Goal: Contribute content

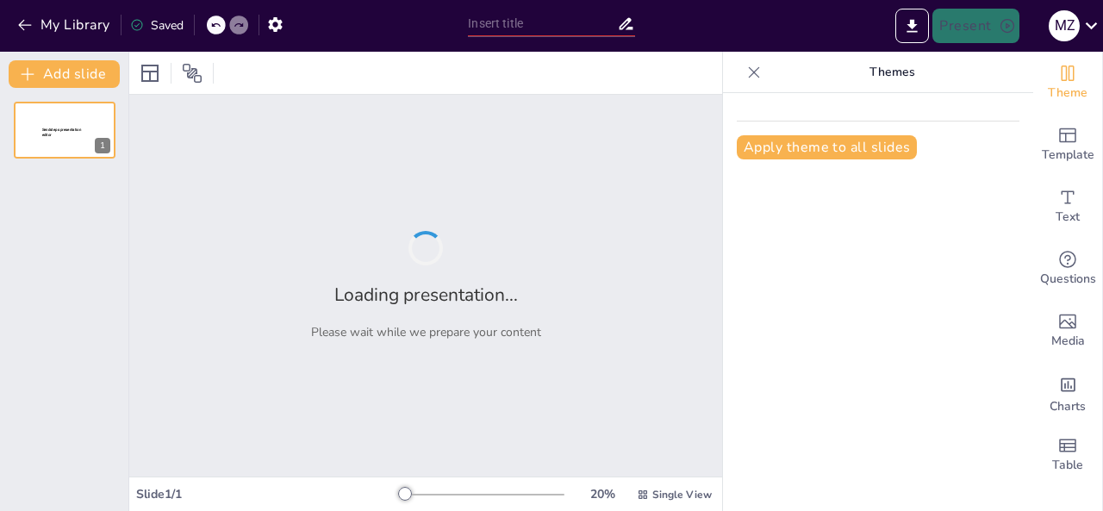
type input "Academic & Research Introduction – [PERSON_NAME]"
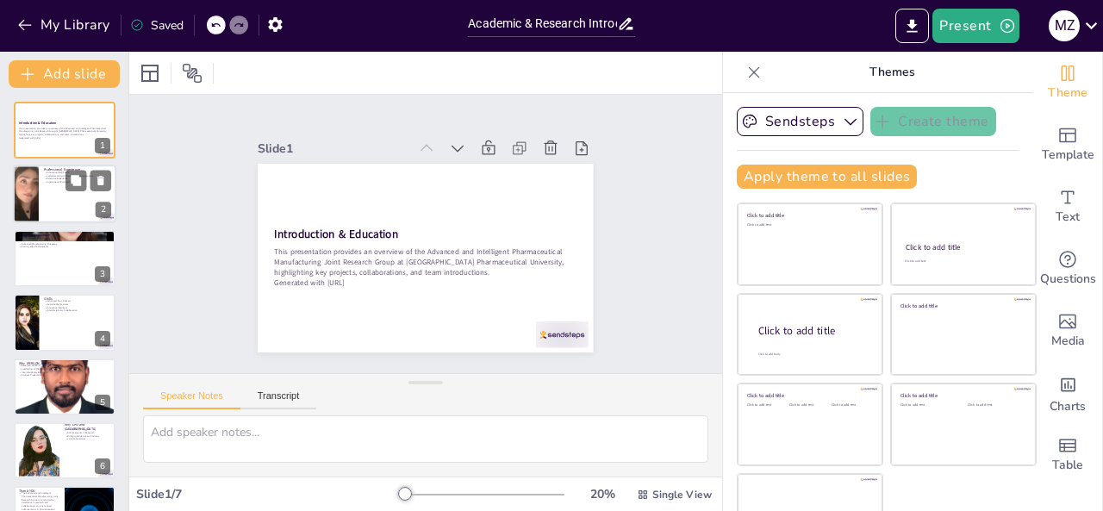
click at [56, 199] on div at bounding box center [64, 194] width 103 height 59
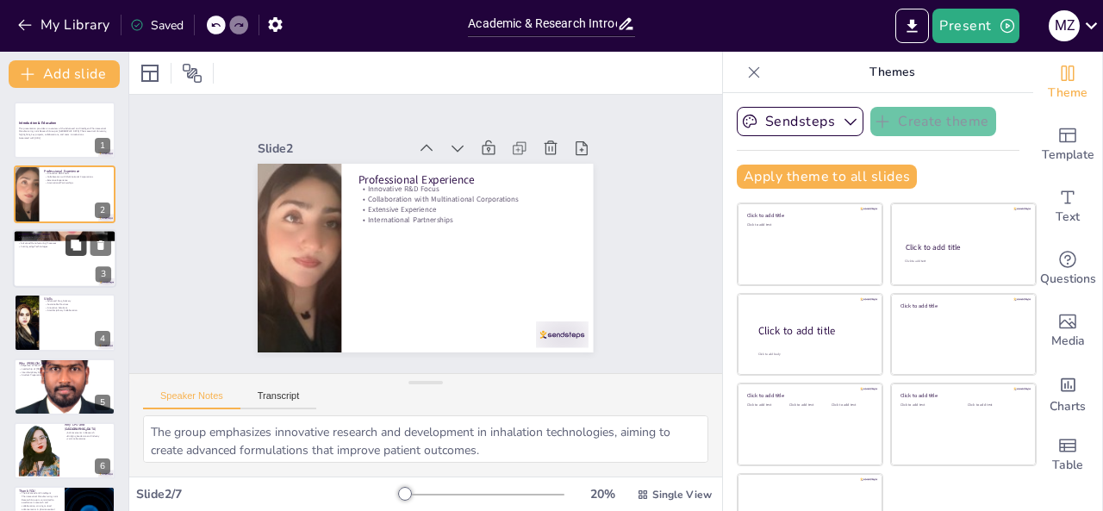
click at [73, 252] on button at bounding box center [75, 244] width 21 height 21
type textarea "Collaborating with international partners provides access to diverse expertise …"
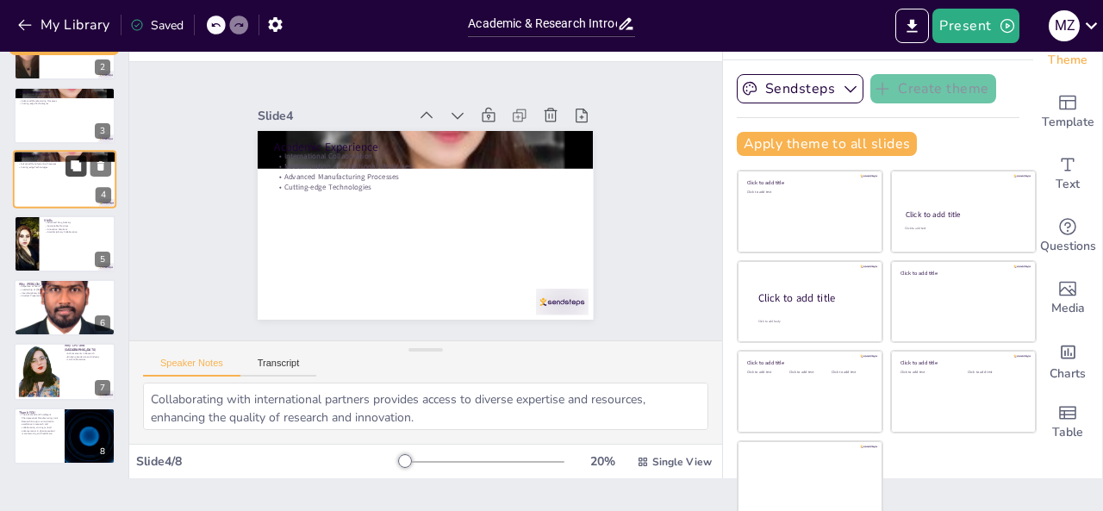
scroll to position [34, 0]
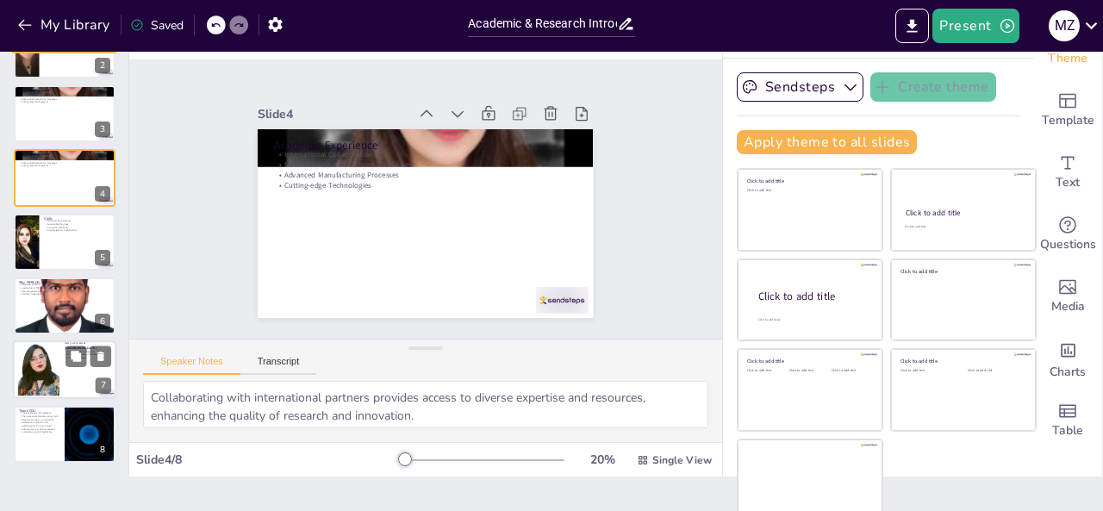
click at [78, 344] on p "Why CPU and [GEOGRAPHIC_DATA]" at bounding box center [88, 345] width 47 height 9
type textarea "The group's contributions to the local economy through research and collaborati…"
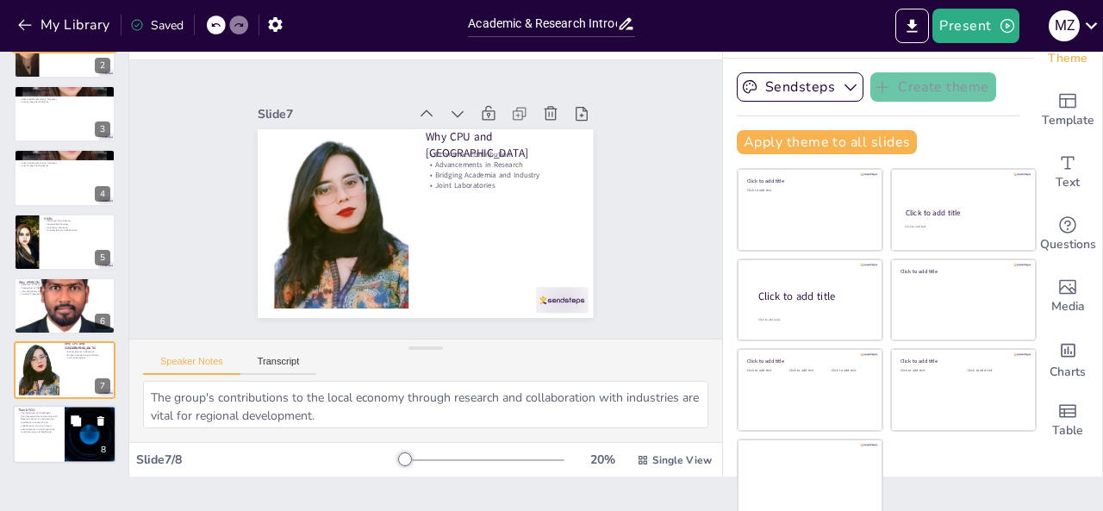
click at [40, 414] on p "The Advanced and Intelligent Pharmaceutical Manufacturing Joint Research Group …" at bounding box center [38, 422] width 41 height 22
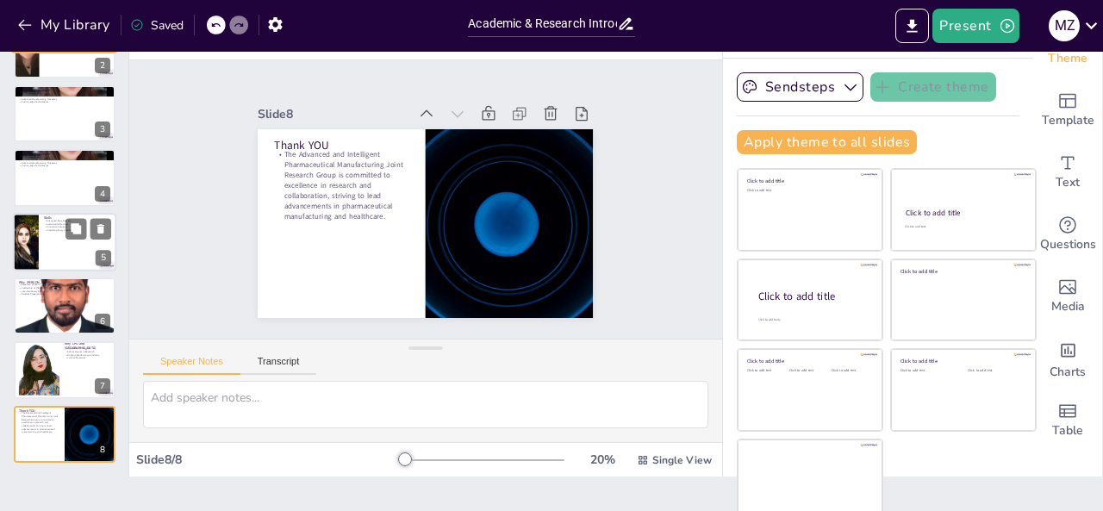
click at [42, 244] on div at bounding box center [64, 242] width 103 height 59
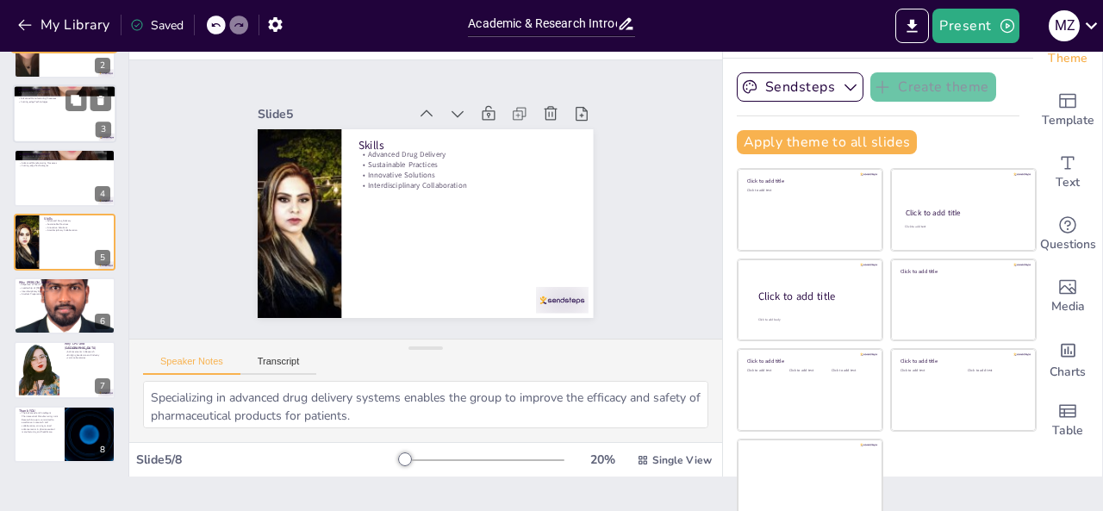
scroll to position [87, 0]
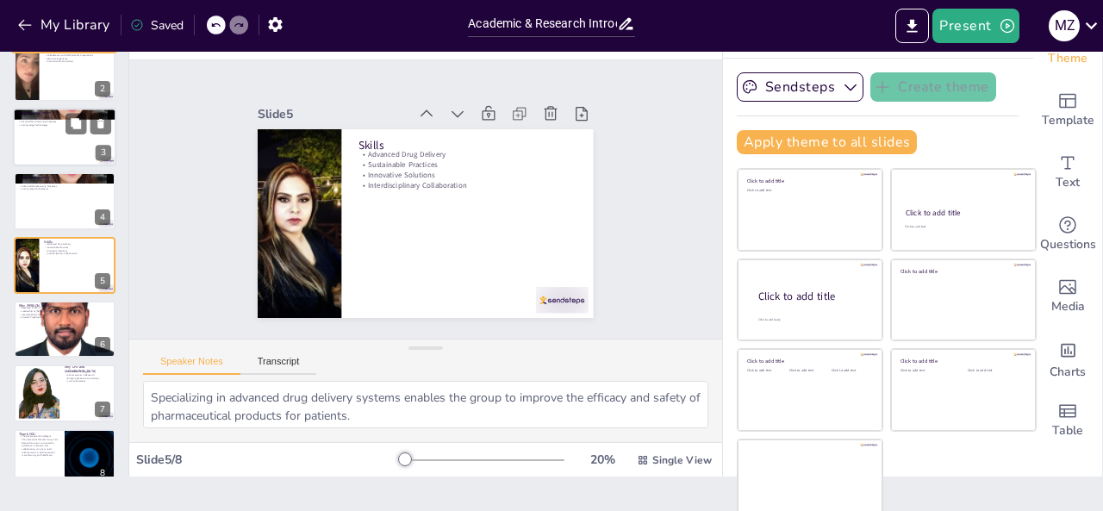
click at [45, 162] on div at bounding box center [64, 137] width 103 height 59
type textarea "Collaborating with international partners provides access to diverse expertise …"
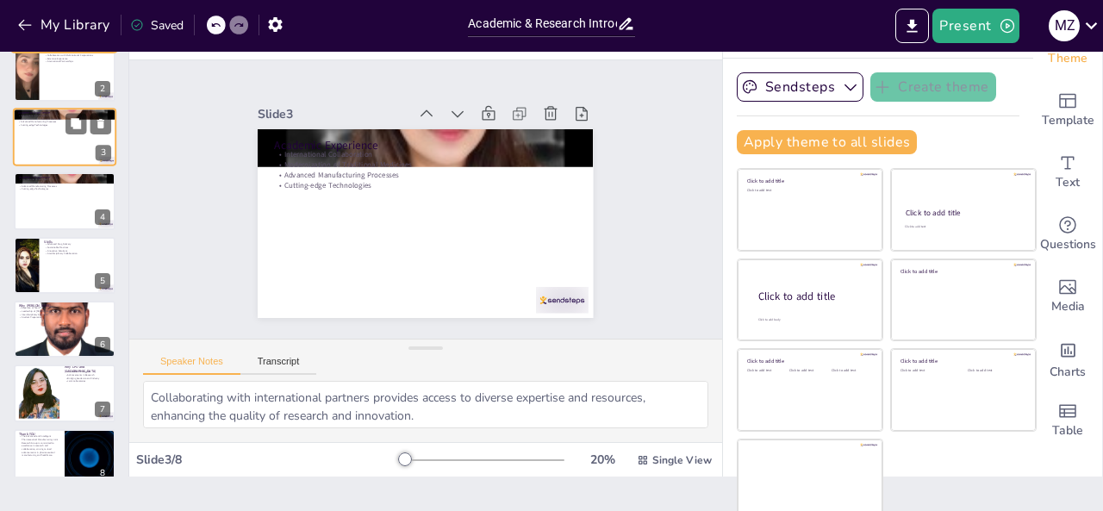
scroll to position [0, 0]
